Goal: Check status: Check status

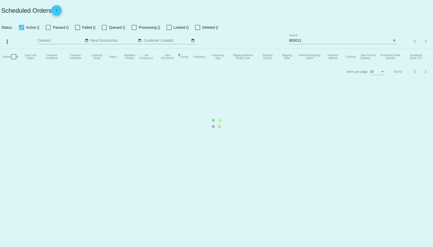
click at [329, 49] on mat-table "Actions Id Last Cycle Status Customer FirstName Customer LastName Customer Emai…" at bounding box center [216, 57] width 433 height 16
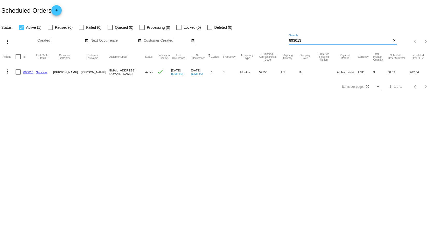
drag, startPoint x: 318, startPoint y: 41, endPoint x: 276, endPoint y: 40, distance: 42.5
click at [276, 40] on div "more_vert Aug Jan Feb Mar [DATE]" at bounding box center [216, 40] width 433 height 18
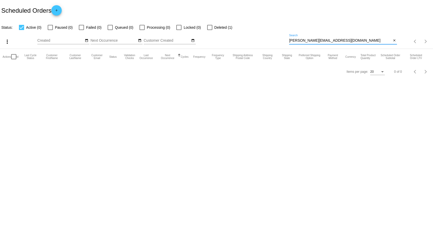
drag, startPoint x: 334, startPoint y: 40, endPoint x: 277, endPoint y: 36, distance: 57.2
click at [277, 36] on div "more_vert Aug Jan Feb Mar [DATE]" at bounding box center [216, 40] width 433 height 18
paste input "945999"
type input "945999"
click at [52, 26] on div at bounding box center [50, 27] width 5 height 5
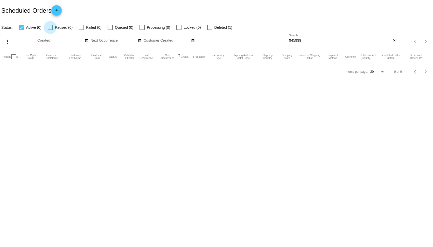
click at [50, 30] on input "Paused (0)" at bounding box center [50, 30] width 0 height 0
checkbox input "true"
click at [210, 26] on div at bounding box center [209, 27] width 5 height 5
click at [210, 30] on input "Deleted (1)" at bounding box center [209, 30] width 0 height 0
checkbox input "true"
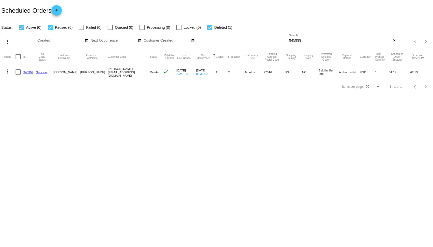
click at [29, 72] on link "945999" at bounding box center [28, 71] width 10 height 3
